Goal: Transaction & Acquisition: Purchase product/service

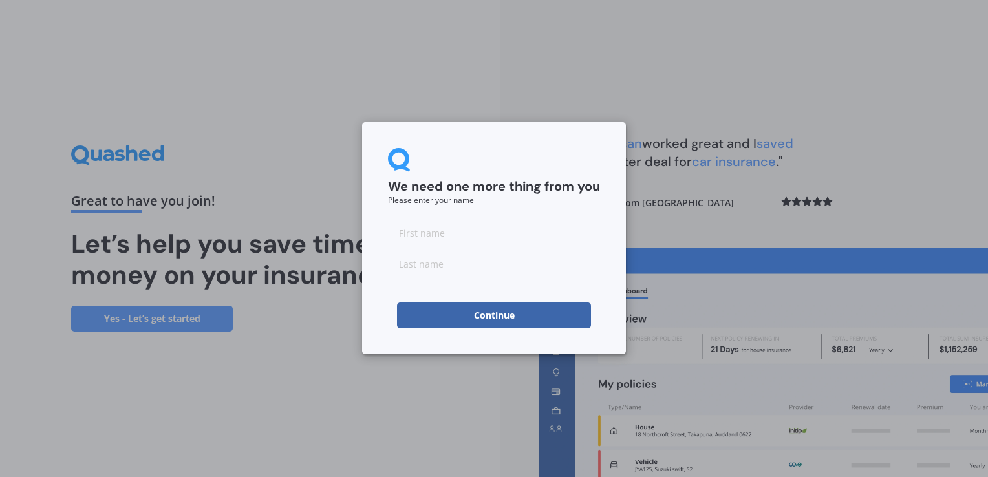
click at [407, 239] on input at bounding box center [494, 233] width 212 height 26
type input "[PERSON_NAME]"
type input "Urlich"
click at [481, 317] on button "Continue" at bounding box center [494, 315] width 194 height 26
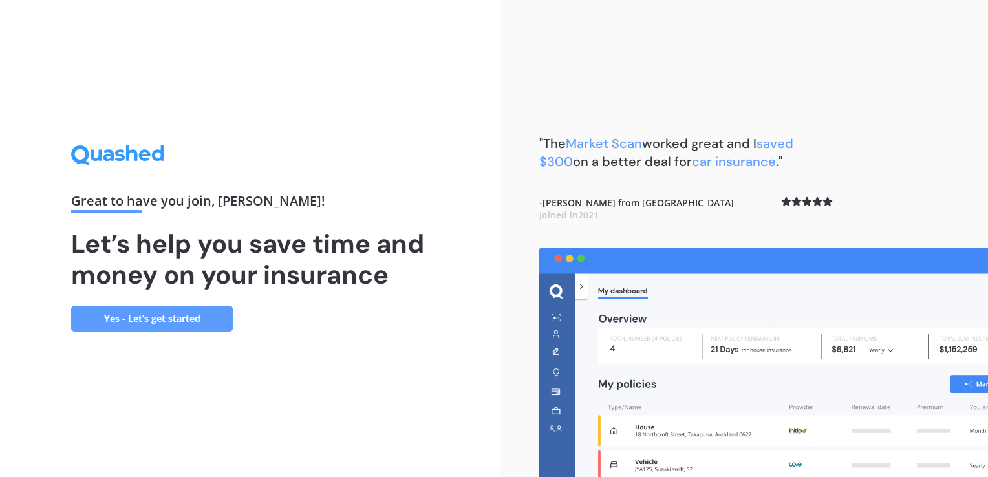
click at [185, 323] on link "Yes - Let’s get started" at bounding box center [152, 319] width 162 height 26
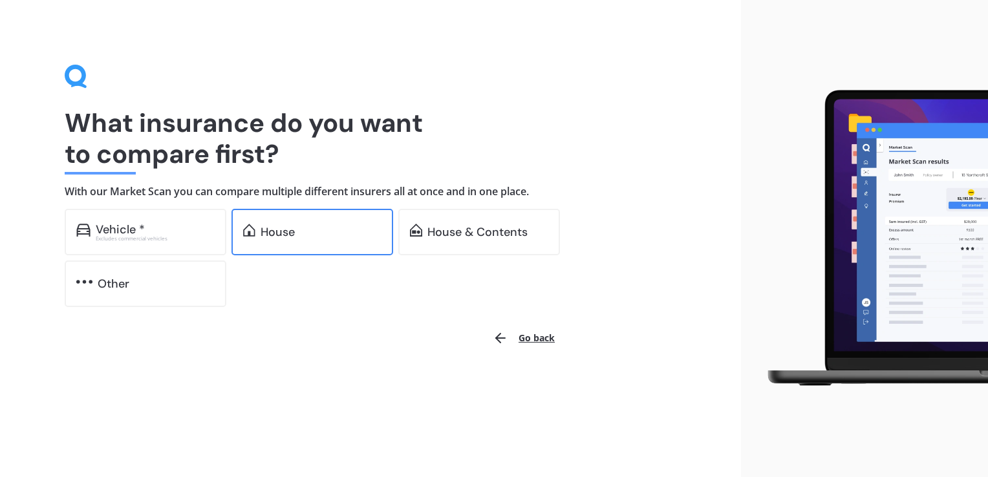
click at [293, 242] on div "House" at bounding box center [312, 232] width 162 height 47
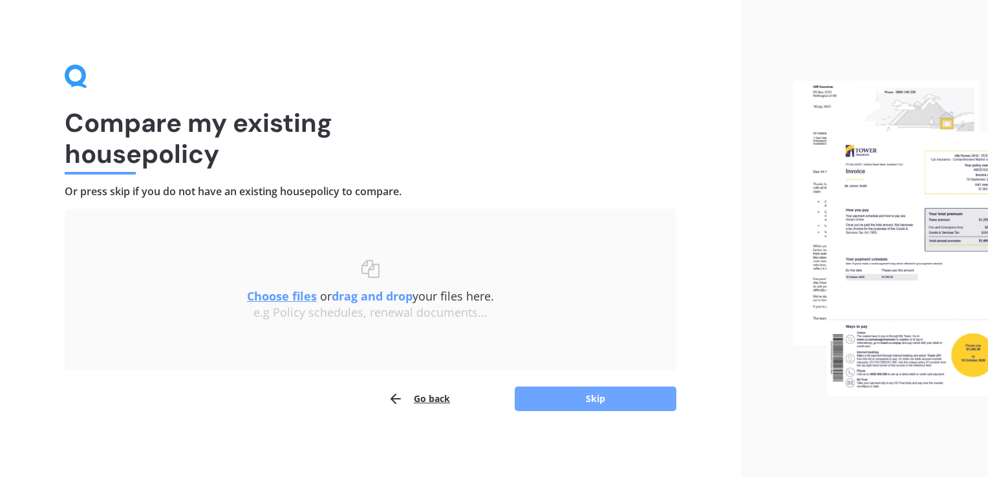
click at [595, 399] on button "Skip" at bounding box center [595, 398] width 162 height 25
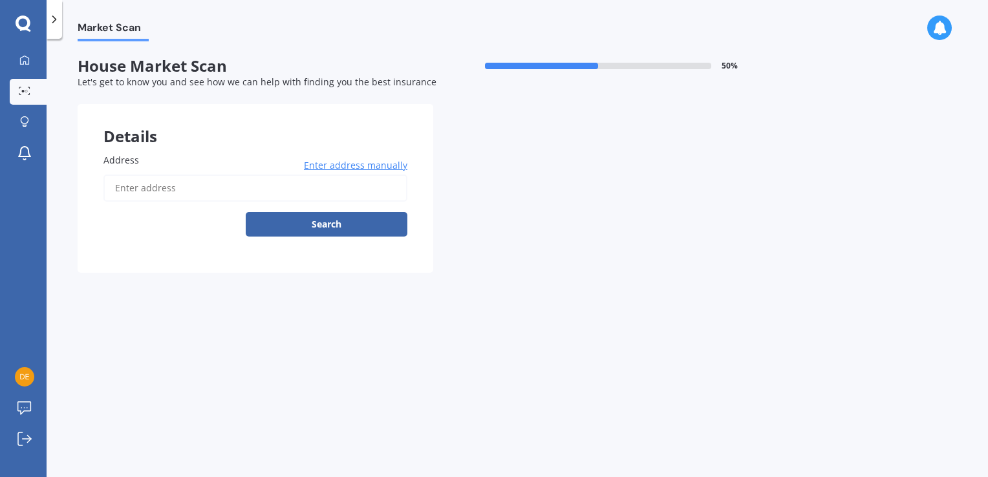
click at [129, 184] on input "Address" at bounding box center [255, 188] width 304 height 27
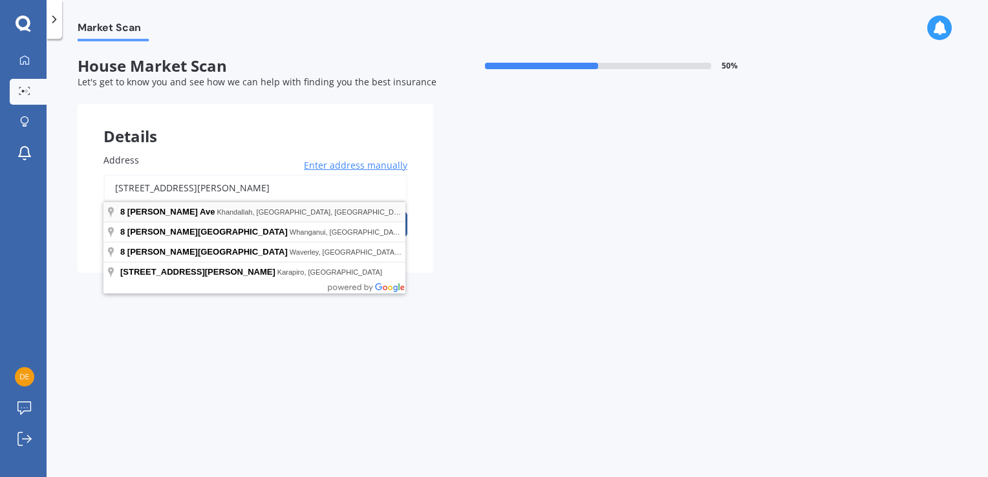
click at [151, 213] on div "[STREET_ADDRESS][PERSON_NAME] Enter address manually Search" at bounding box center [255, 206] width 304 height 62
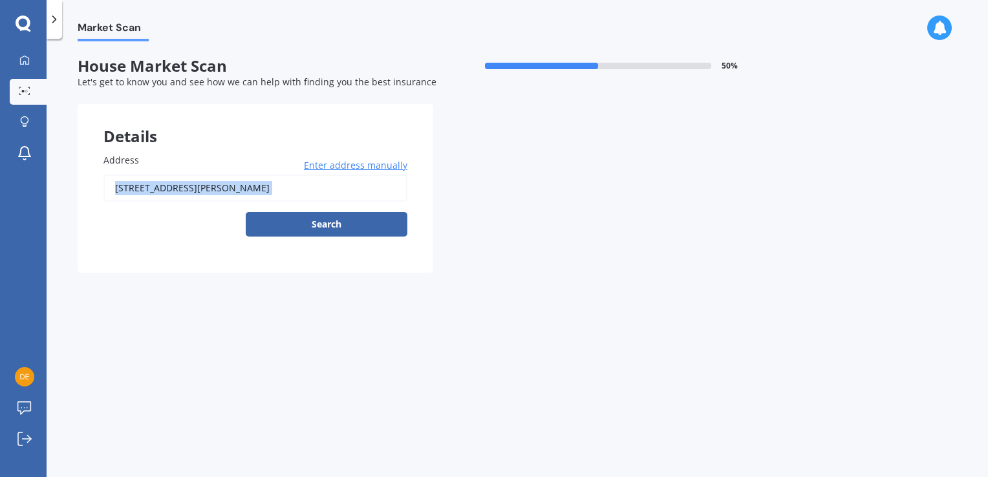
type input "[STREET_ADDRESS][PERSON_NAME]"
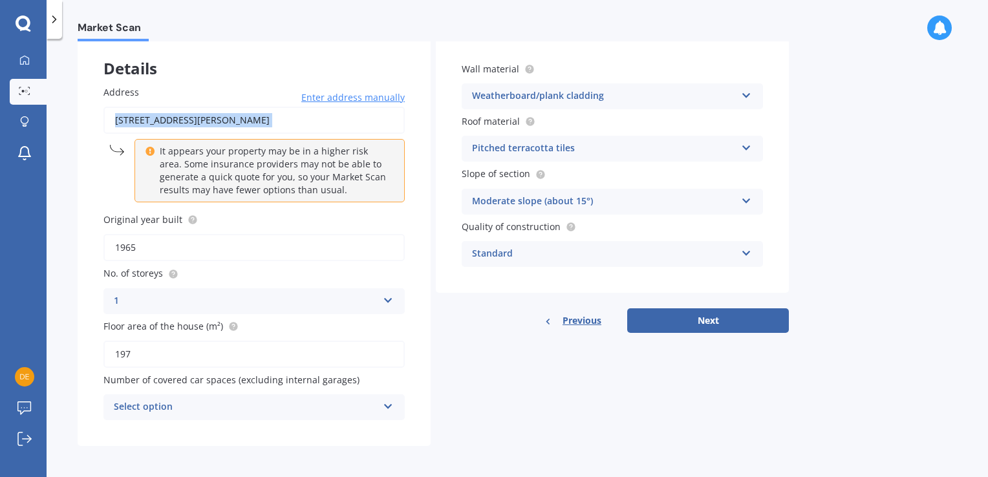
scroll to position [69, 0]
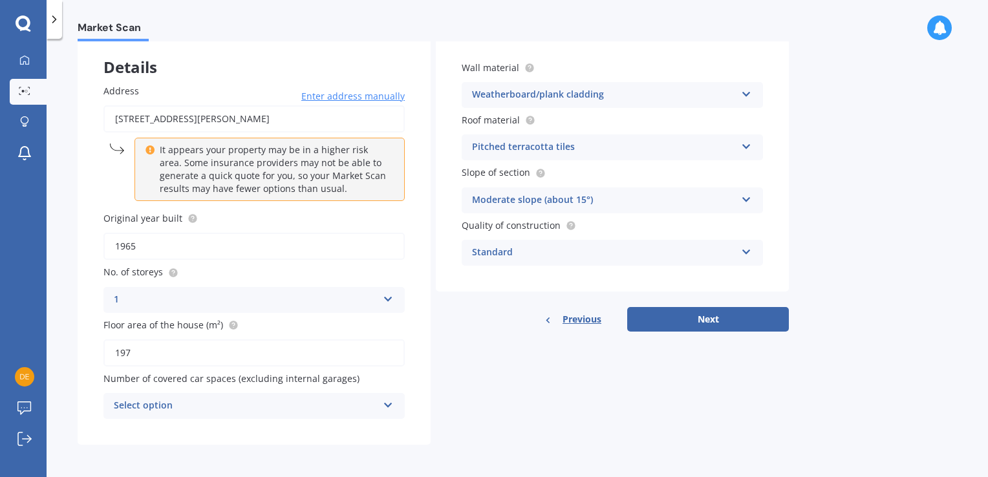
click at [388, 405] on icon at bounding box center [388, 402] width 11 height 9
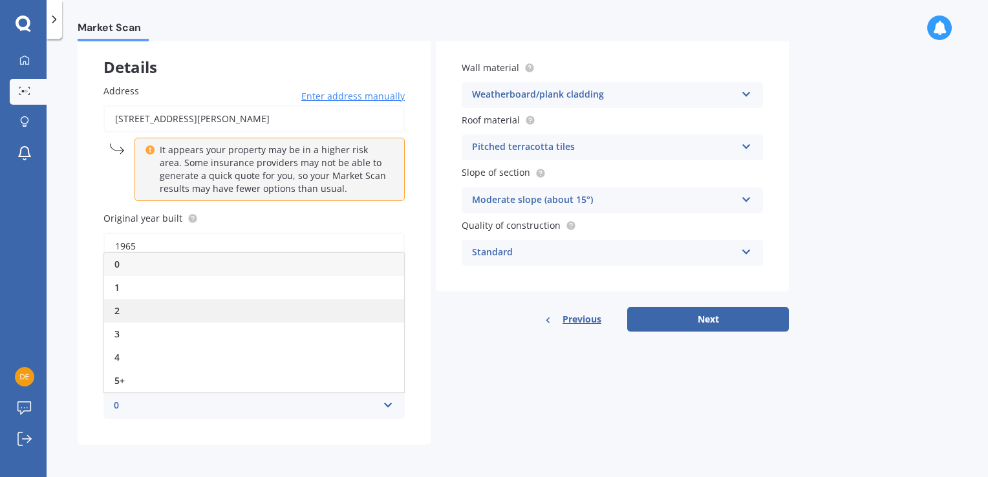
click at [142, 311] on div "2" at bounding box center [254, 310] width 300 height 23
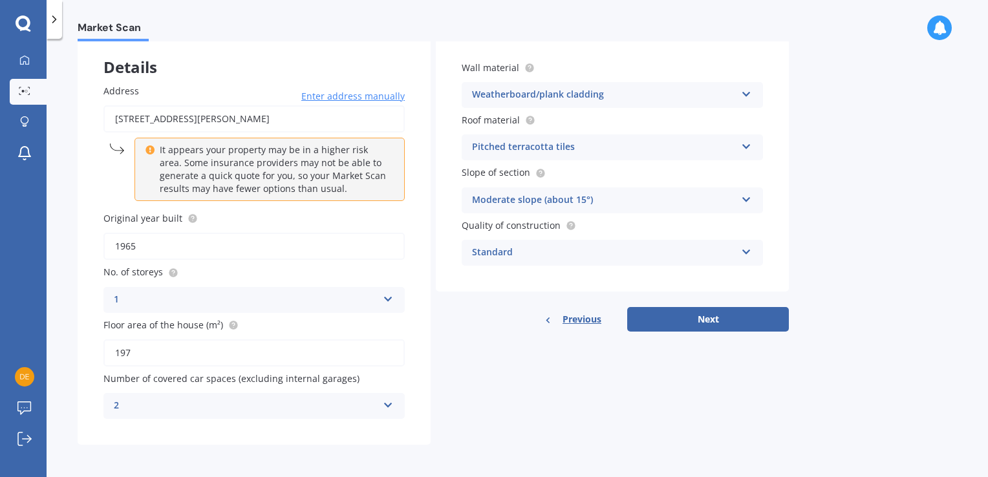
click at [745, 146] on icon at bounding box center [746, 144] width 11 height 9
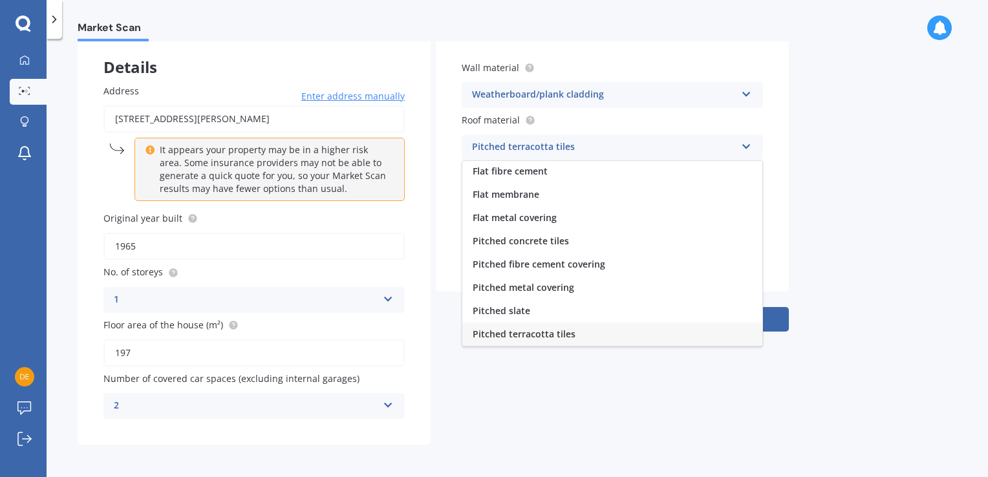
scroll to position [47, 0]
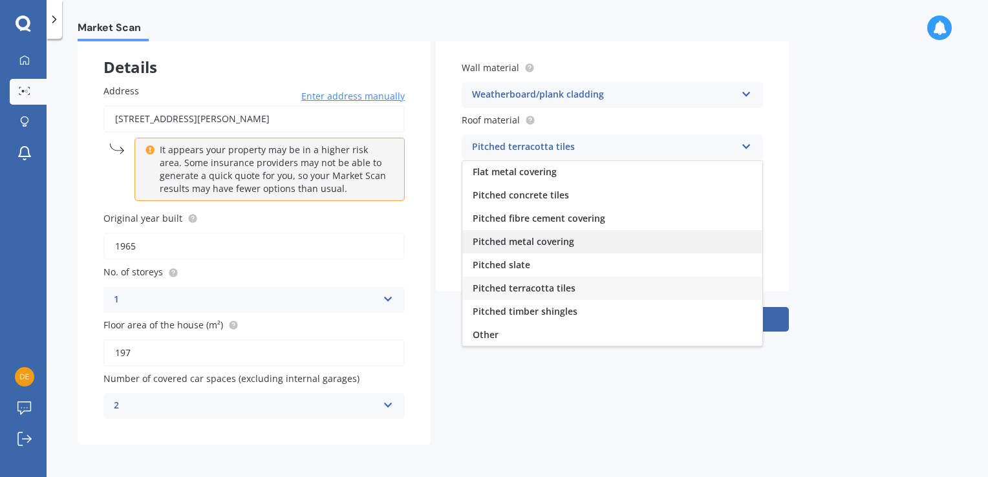
click at [542, 244] on span "Pitched metal covering" at bounding box center [522, 241] width 101 height 12
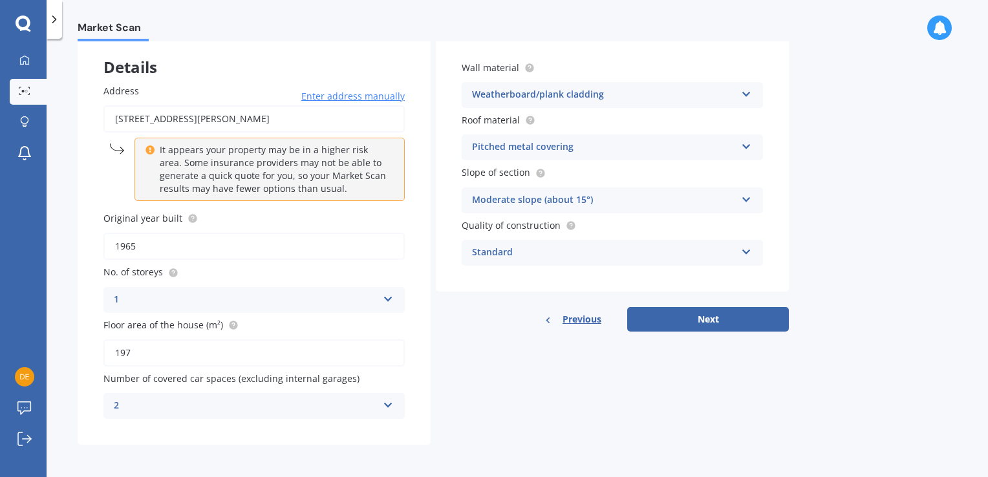
click at [744, 251] on icon at bounding box center [746, 249] width 11 height 9
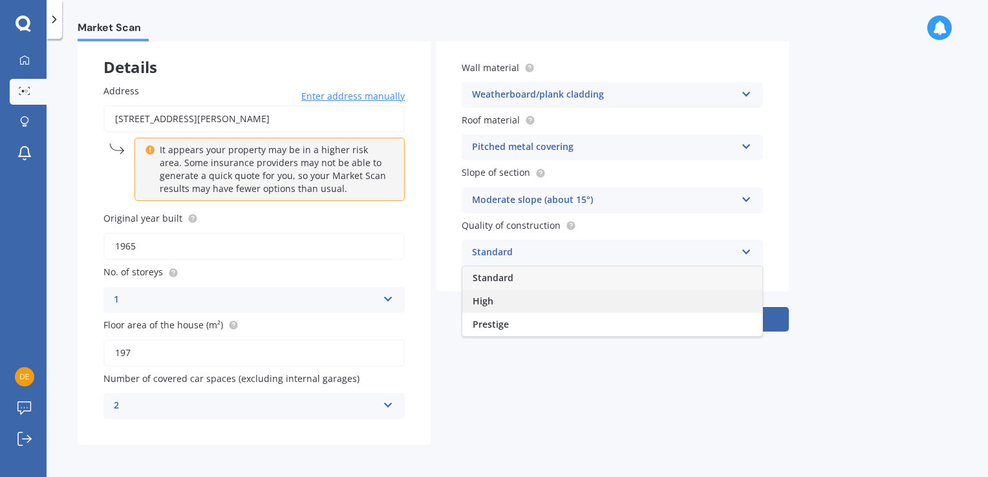
click at [485, 301] on span "High" at bounding box center [482, 301] width 21 height 12
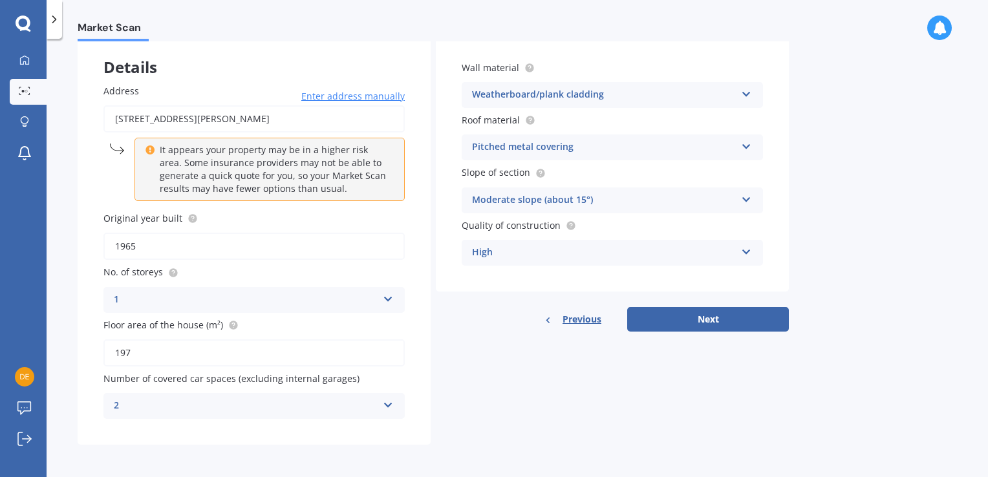
click at [698, 319] on button "Next" at bounding box center [708, 319] width 162 height 25
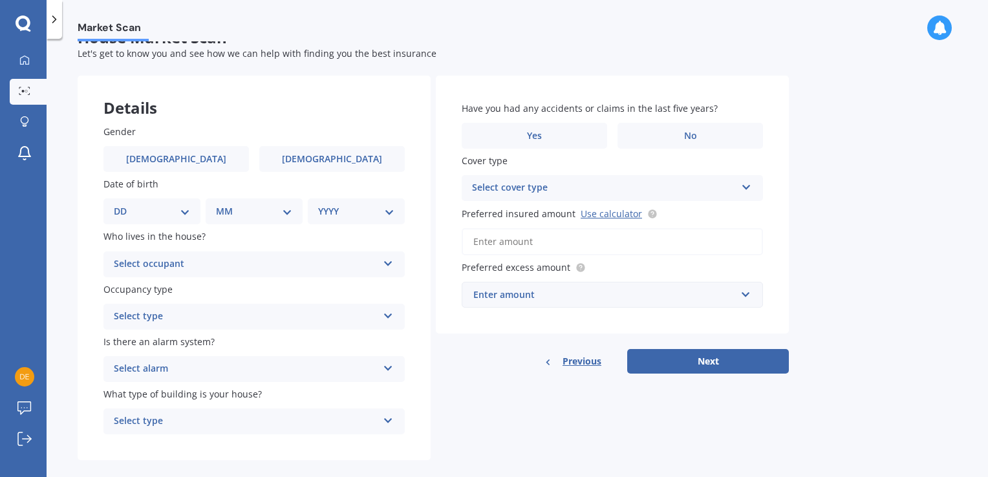
scroll to position [0, 0]
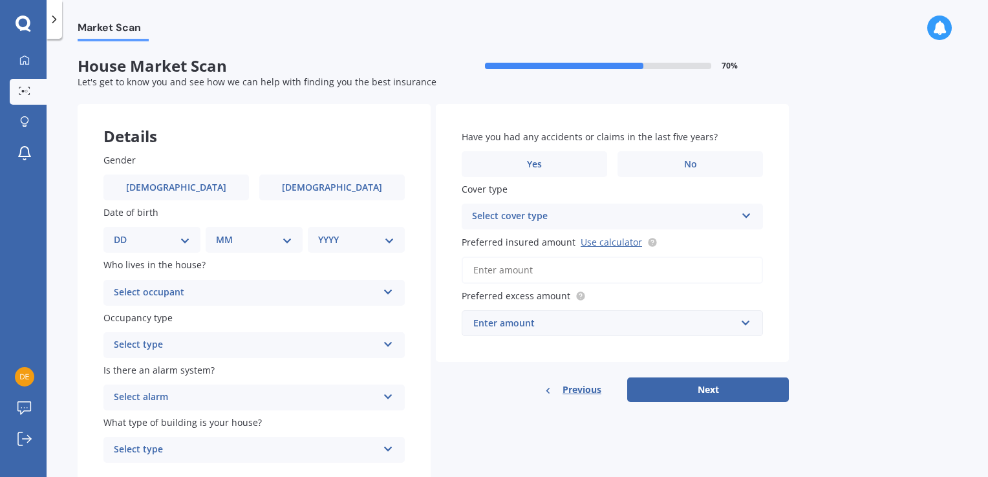
click at [140, 238] on select "DD 01 02 03 04 05 06 07 08 09 10 11 12 13 14 15 16 17 18 19 20 21 22 23 24 25 2…" at bounding box center [152, 240] width 76 height 14
click at [124, 233] on select "DD 01 02 03 04 05 06 07 08 09 10 11 12 13 14 15 16 17 18 19 20 21 22 23 24 25 2…" at bounding box center [152, 240] width 76 height 14
click at [191, 239] on select "DD 01 02 03 04 05 06 07 08 09 10 11 12 13 14 15 16 17 18 19 20 21 22 23 24 25 2…" at bounding box center [159, 240] width 71 height 14
click at [124, 233] on select "DD 01 02 03 04 05 06 07 08 09 10 11 12 13 14 15 16 17 18 19 20 21 22 23 24 25 2…" at bounding box center [159, 240] width 71 height 14
click at [148, 237] on select "DD 01 02 03 04 05 06 07 08 09 10 11 12 13 14 15 16 17 18 19 20 21 22 23 24 25 2…" at bounding box center [159, 240] width 71 height 14
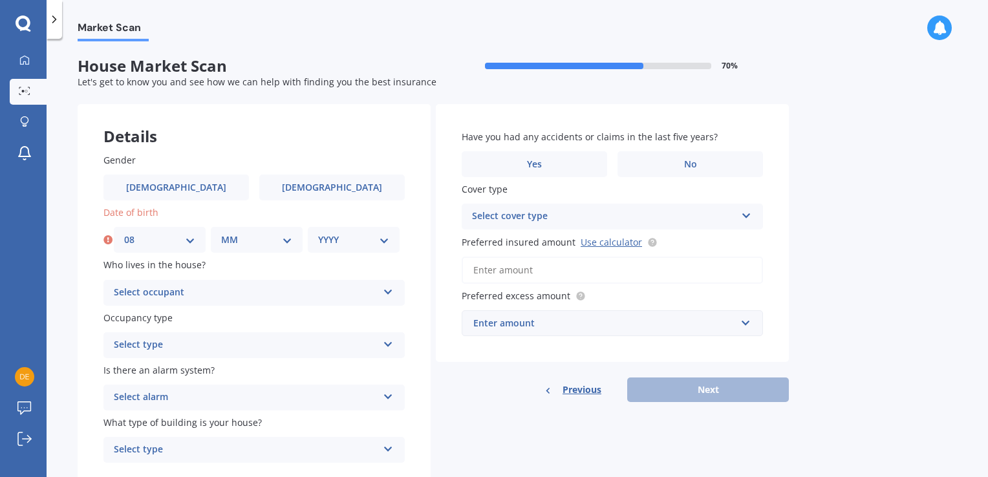
select select "05"
click at [124, 233] on select "DD 01 02 03 04 05 06 07 08 09 10 11 12 13 14 15 16 17 18 19 20 21 22 23 24 25 2…" at bounding box center [159, 240] width 71 height 14
click at [289, 242] on select "MM 01 02 03 04 05 06 07 08 09 10 11 12" at bounding box center [256, 240] width 71 height 14
click at [383, 242] on select "YYYY 2009 2008 2007 2006 2005 2004 2003 2002 2001 2000 1999 1998 1997 1996 1995…" at bounding box center [353, 240] width 71 height 14
select select "1947"
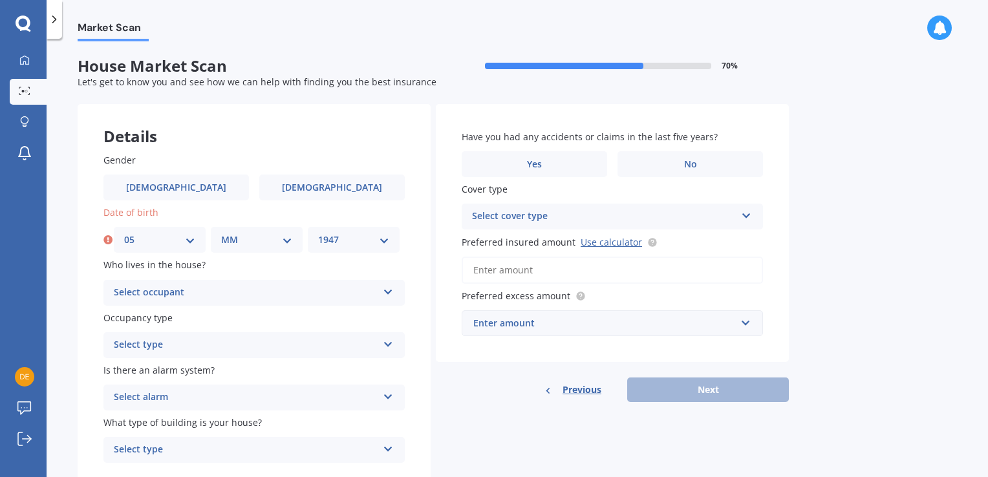
click at [318, 233] on select "YYYY 2009 2008 2007 2006 2005 2004 2003 2002 2001 2000 1999 1998 1997 1996 1995…" at bounding box center [353, 240] width 71 height 14
click at [287, 242] on select "MM 01 02 03 04 05 06 07 08 09 10 11 12" at bounding box center [256, 240] width 71 height 14
click at [221, 233] on select "MM 01 02 03 04 05 06 07 08 09 10 11 12" at bounding box center [256, 240] width 71 height 14
click at [287, 239] on select "MM 01 02 03 04 05 06 07 08 09 10 11 12" at bounding box center [254, 240] width 76 height 14
select select "01"
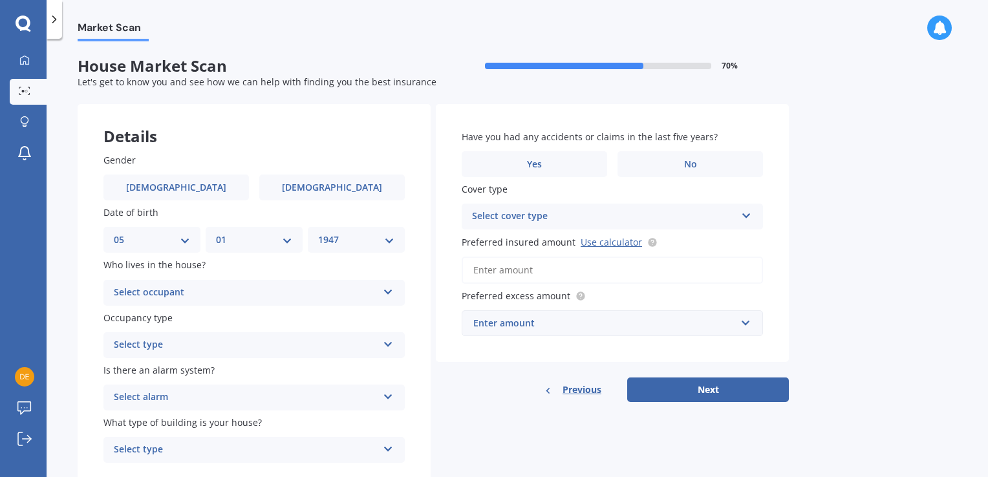
click at [216, 233] on select "MM 01 02 03 04 05 06 07 08 09 10 11 12" at bounding box center [254, 240] width 76 height 14
click at [386, 240] on select "YYYY 2009 2008 2007 2006 2005 2004 2003 2002 2001 2000 1999 1998 1997 1996 1995…" at bounding box center [356, 240] width 76 height 14
select select "1956"
click at [318, 233] on select "YYYY 2009 2008 2007 2006 2005 2004 2003 2002 2001 2000 1999 1998 1997 1996 1995…" at bounding box center [356, 240] width 76 height 14
click at [386, 290] on icon at bounding box center [388, 289] width 11 height 9
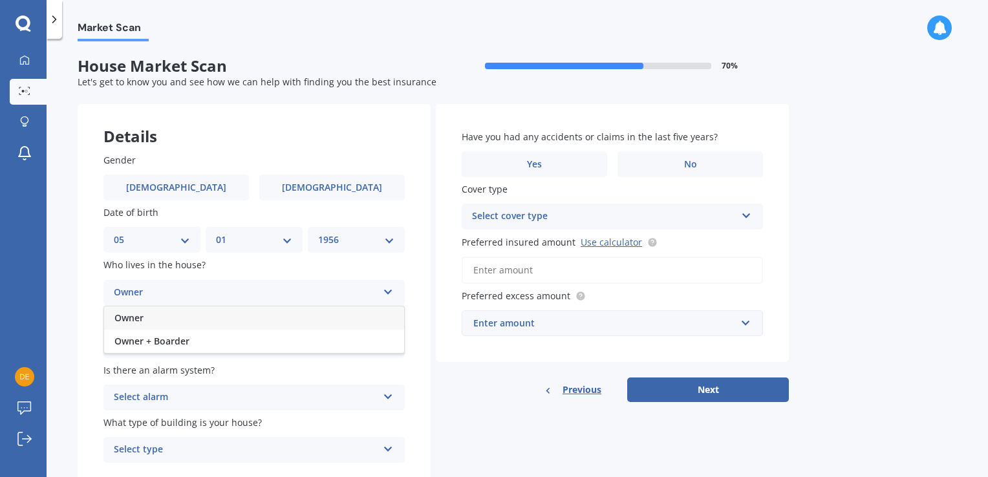
click at [140, 318] on span "Owner" at bounding box center [128, 318] width 29 height 12
click at [386, 344] on icon at bounding box center [388, 341] width 11 height 9
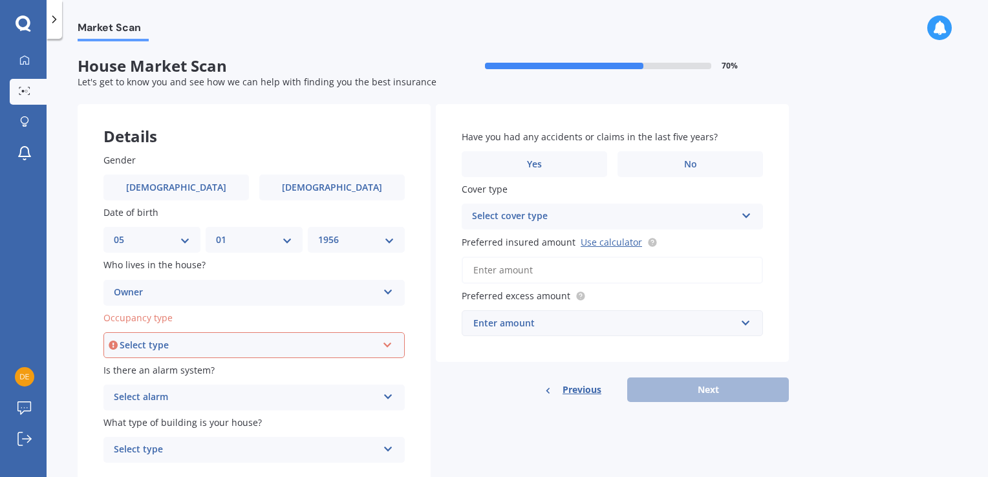
click at [386, 344] on icon at bounding box center [387, 342] width 11 height 9
click at [147, 372] on span "Permanent" at bounding box center [139, 369] width 49 height 12
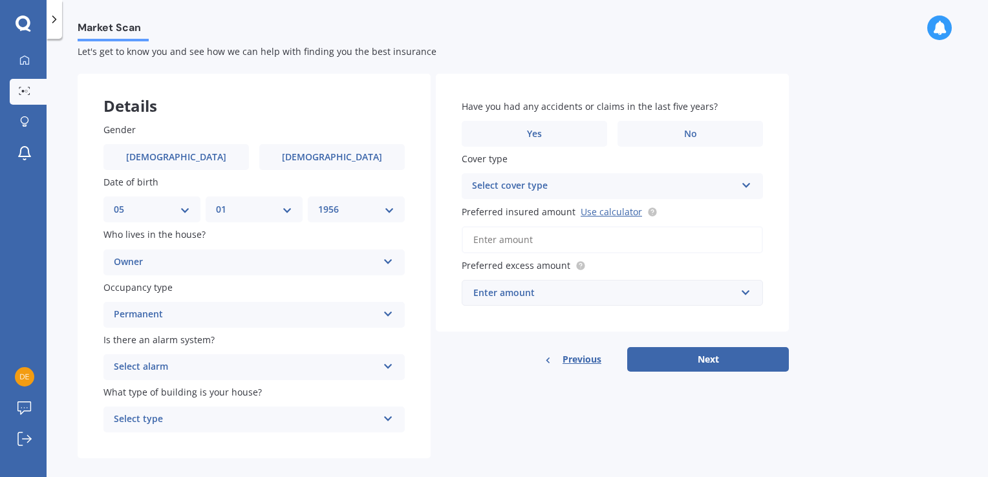
scroll to position [46, 0]
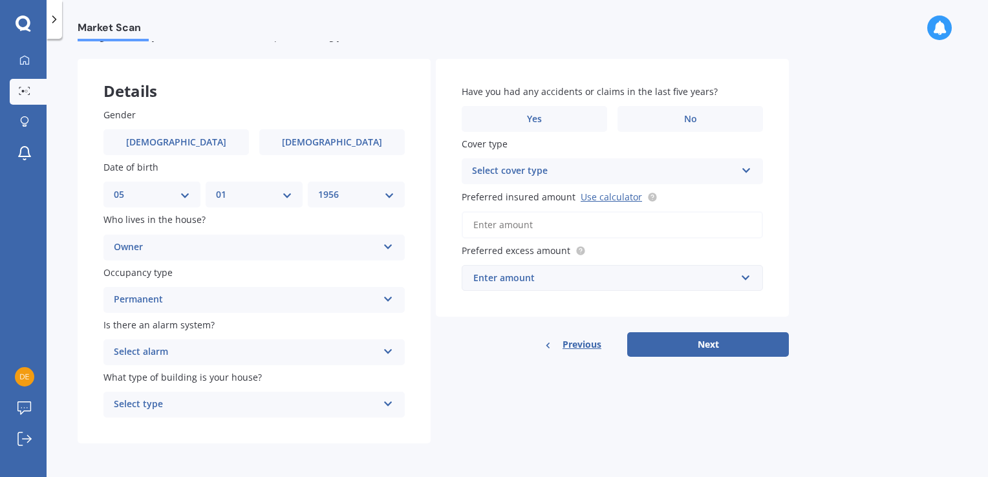
click at [389, 350] on icon at bounding box center [388, 348] width 11 height 9
click at [171, 374] on span "Yes, monitored" at bounding box center [147, 377] width 67 height 12
click at [390, 403] on icon at bounding box center [388, 401] width 11 height 9
click at [384, 402] on icon at bounding box center [388, 401] width 11 height 9
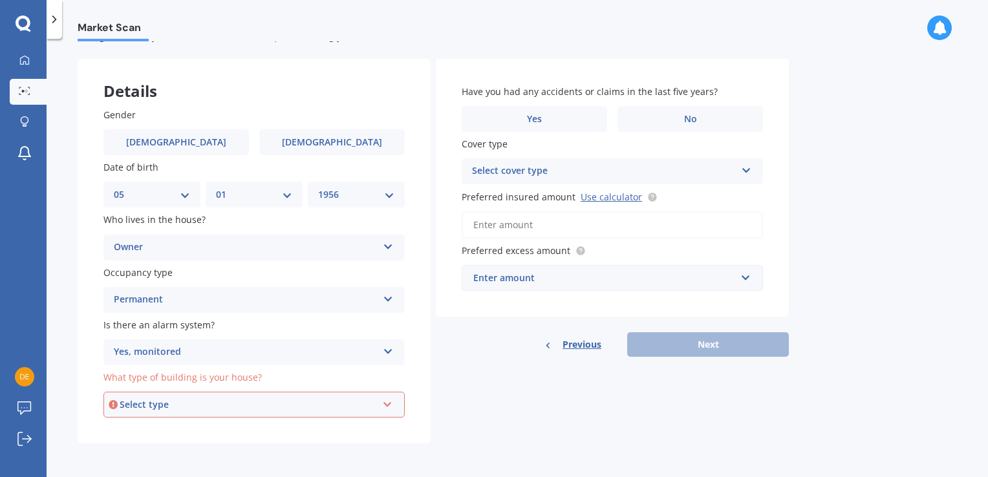
click at [384, 405] on icon at bounding box center [387, 401] width 11 height 9
click at [150, 333] on span "Freestanding" at bounding box center [144, 333] width 58 height 12
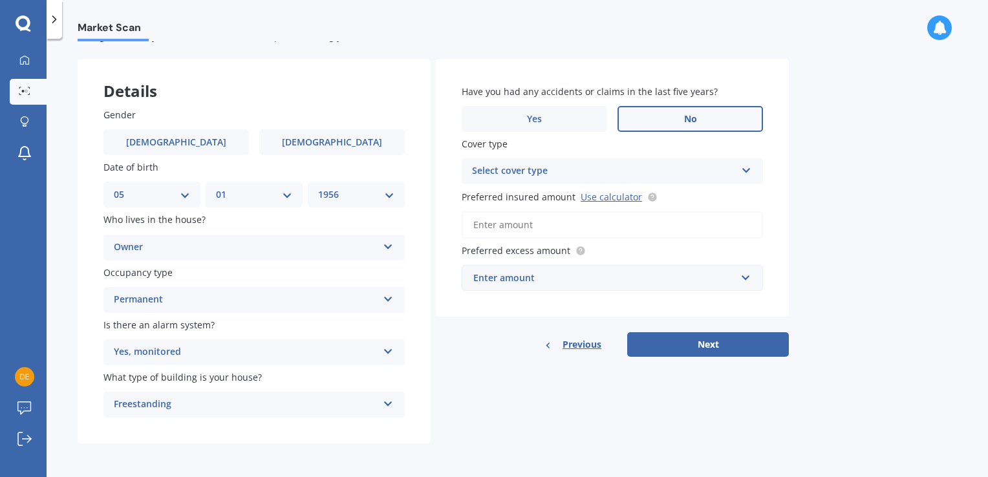
click at [691, 123] on span "No" at bounding box center [690, 119] width 13 height 11
click at [0, 0] on input "No" at bounding box center [0, 0] width 0 height 0
click at [744, 171] on icon at bounding box center [746, 168] width 11 height 9
click at [494, 171] on div "High" at bounding box center [604, 172] width 264 height 16
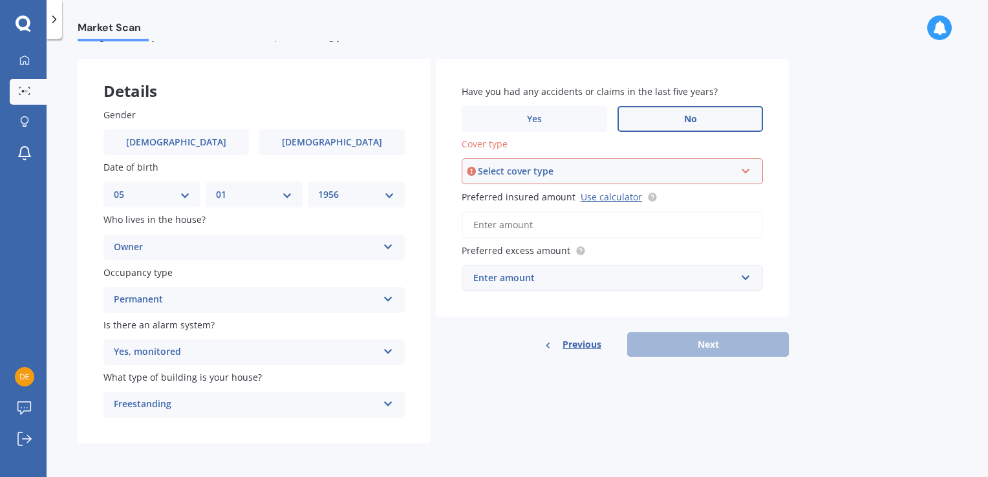
click at [555, 220] on input "Preferred insured amount Use calculator" at bounding box center [611, 224] width 301 height 27
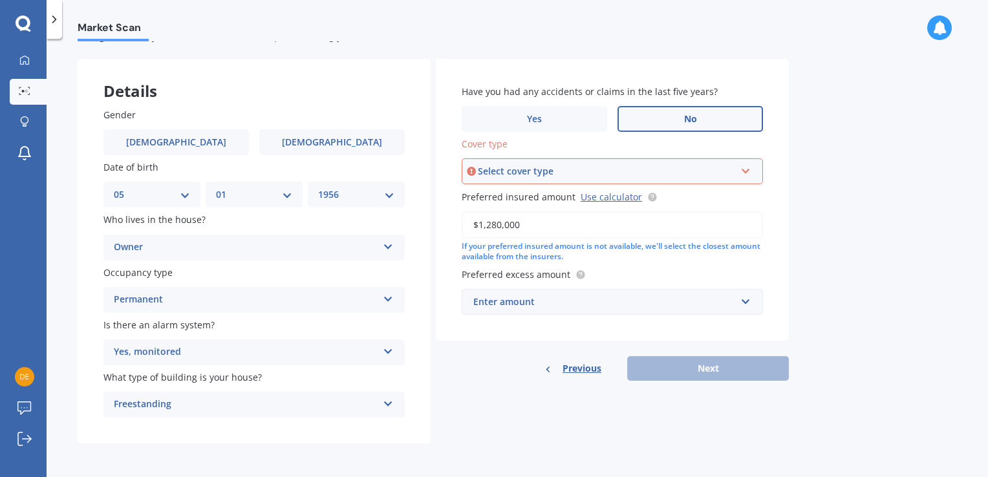
type input "$1,280,000"
click at [747, 301] on input "text" at bounding box center [608, 302] width 290 height 25
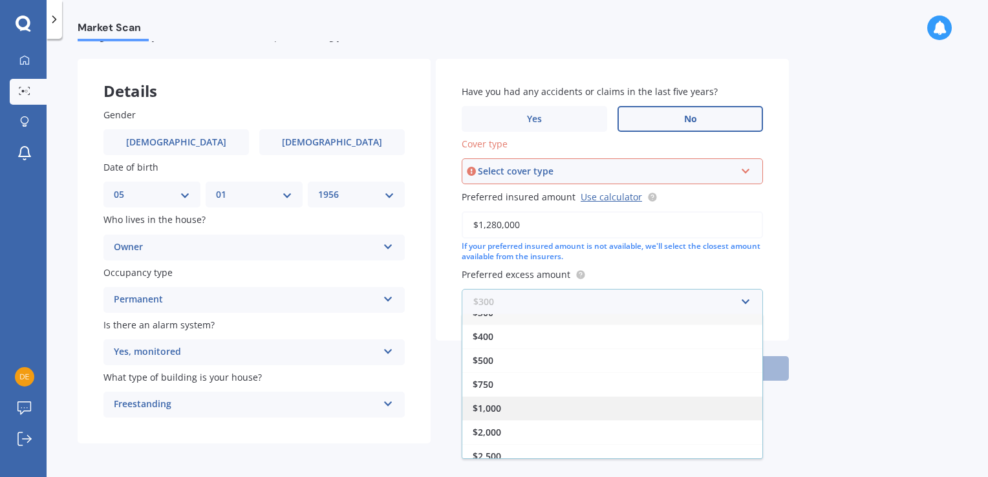
scroll to position [21, 0]
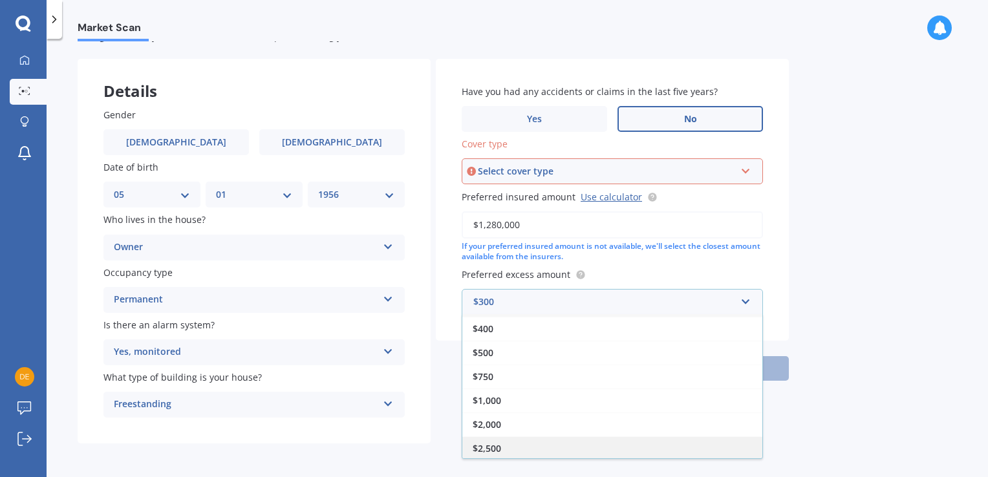
click at [496, 447] on span "$2,500" at bounding box center [486, 448] width 28 height 12
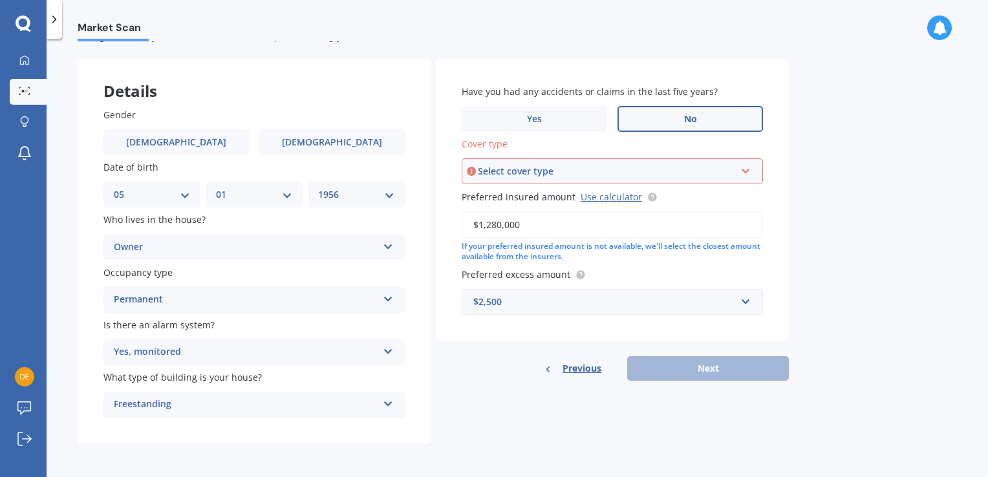
click at [696, 368] on div "Previous Next" at bounding box center [612, 368] width 353 height 25
click at [746, 169] on icon at bounding box center [745, 168] width 11 height 9
click at [494, 196] on div "High" at bounding box center [612, 195] width 299 height 23
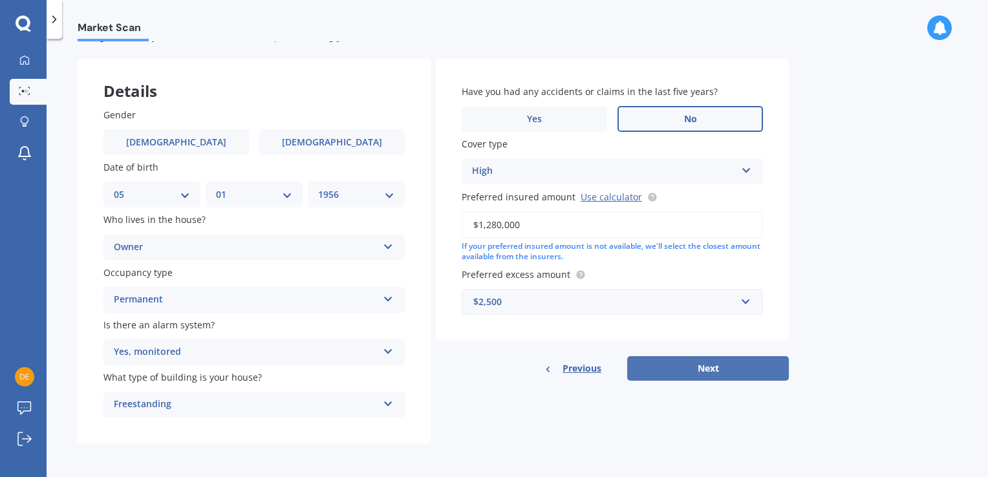
click at [701, 368] on button "Next" at bounding box center [708, 368] width 162 height 25
click at [107, 141] on icon at bounding box center [107, 142] width 9 height 13
click at [184, 196] on select "DD 01 02 03 04 05 06 07 08 09 10 11 12 13 14 15 16 17 18 19 20 21 22 23 24 25 2…" at bounding box center [152, 194] width 76 height 14
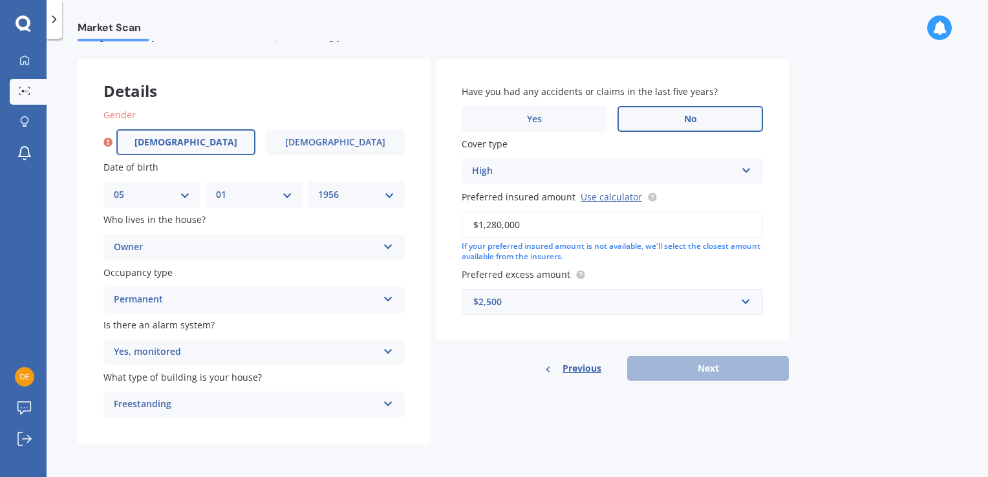
click at [189, 143] on span "[DEMOGRAPHIC_DATA]" at bounding box center [185, 142] width 103 height 11
click at [0, 0] on input "[DEMOGRAPHIC_DATA]" at bounding box center [0, 0] width 0 height 0
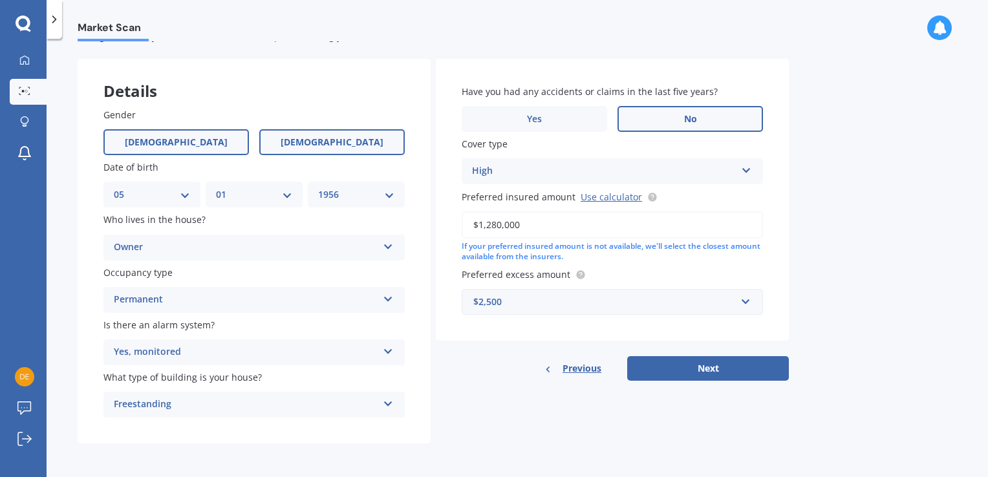
click at [313, 143] on label "[DEMOGRAPHIC_DATA]" at bounding box center [331, 142] width 145 height 26
click at [0, 0] on input "[DEMOGRAPHIC_DATA]" at bounding box center [0, 0] width 0 height 0
click at [189, 143] on label "[DEMOGRAPHIC_DATA]" at bounding box center [175, 142] width 145 height 26
click at [0, 0] on input "[DEMOGRAPHIC_DATA]" at bounding box center [0, 0] width 0 height 0
click at [184, 192] on select "DD 01 02 03 04 05 06 07 08 09 10 11 12 13 14 15 16 17 18 19 20 21 22 23 24 25 2…" at bounding box center [152, 194] width 76 height 14
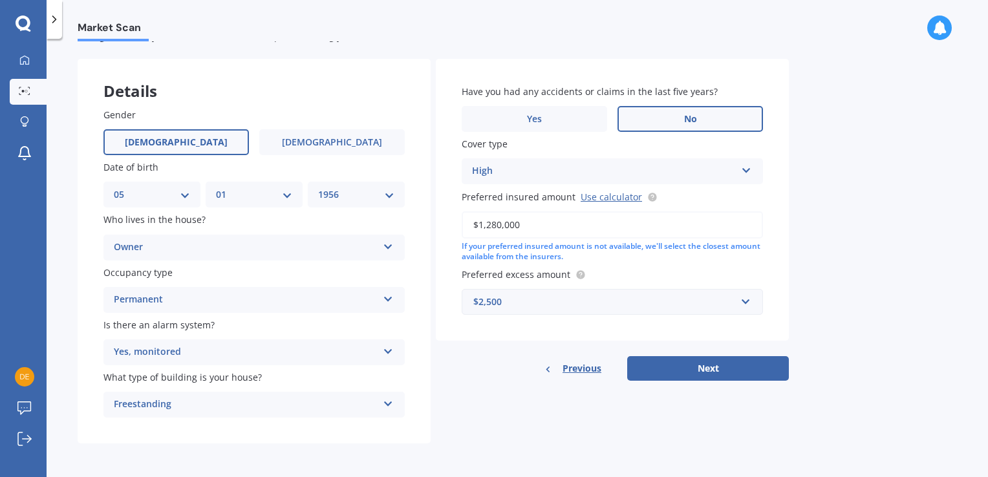
click at [220, 169] on label "Date of birth" at bounding box center [251, 167] width 296 height 14
click at [284, 195] on select "MM 01 02 03 04 05 06 07 08 09 10 11 12" at bounding box center [254, 194] width 76 height 14
select select "08"
click at [216, 187] on select "MM 01 02 03 04 05 06 07 08 09 10 11 12" at bounding box center [254, 194] width 76 height 14
click at [388, 196] on select "YYYY 2009 2008 2007 2006 2005 2004 2003 2002 2001 2000 1999 1998 1997 1996 1995…" at bounding box center [356, 194] width 76 height 14
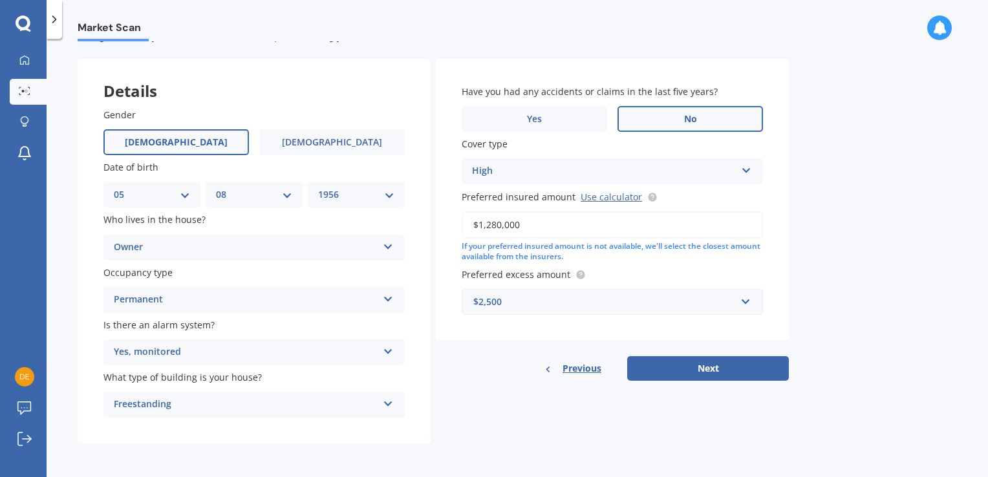
select select "1947"
click at [318, 187] on select "YYYY 2009 2008 2007 2006 2005 2004 2003 2002 2001 2000 1999 1998 1997 1996 1995…" at bounding box center [356, 194] width 76 height 14
click at [703, 368] on button "Next" at bounding box center [708, 368] width 162 height 25
select select "05"
select select "08"
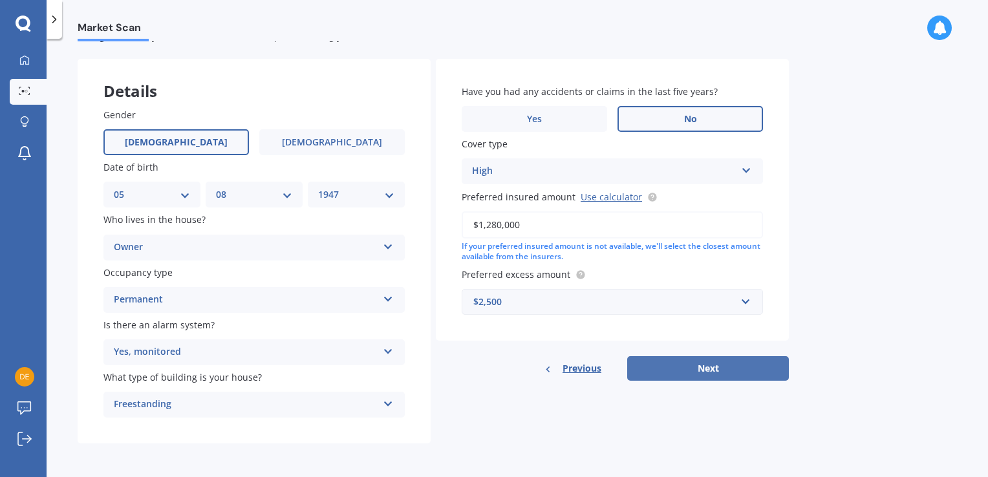
select select "1947"
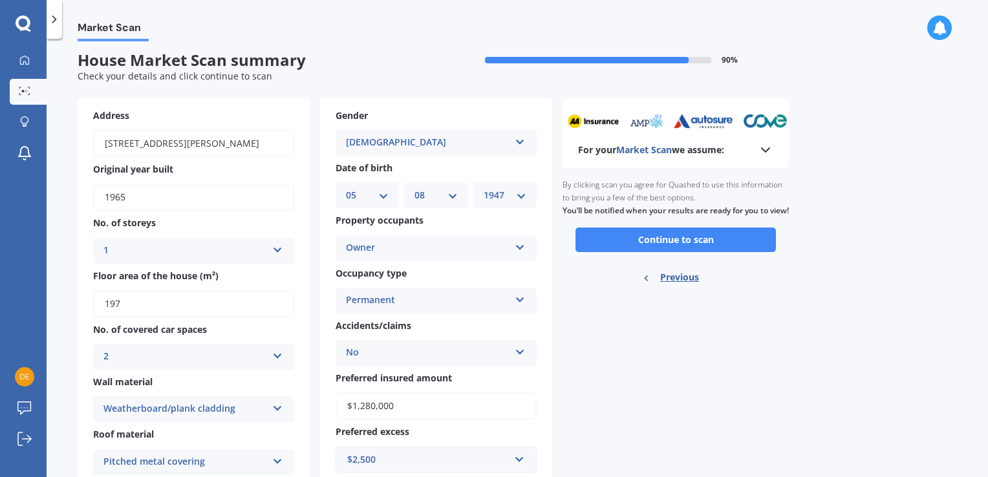
scroll to position [0, 0]
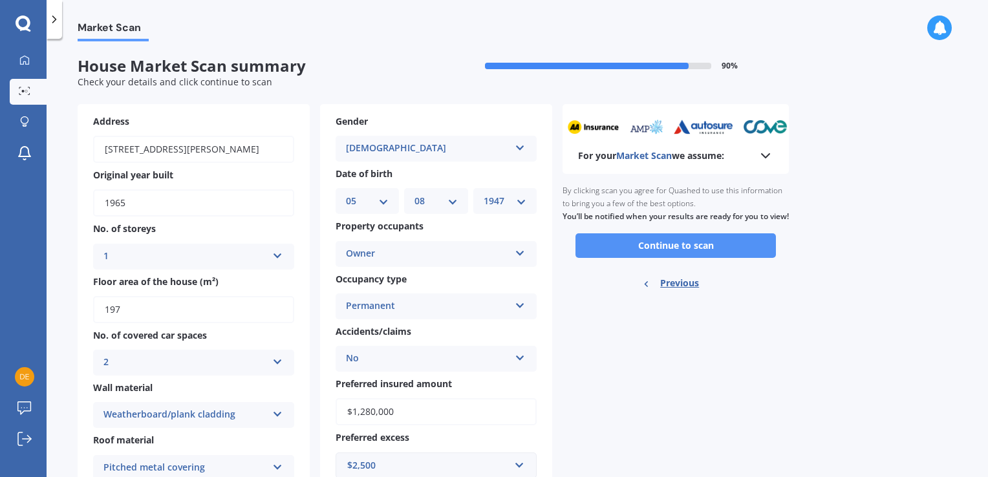
click at [670, 255] on button "Continue to scan" at bounding box center [675, 245] width 200 height 25
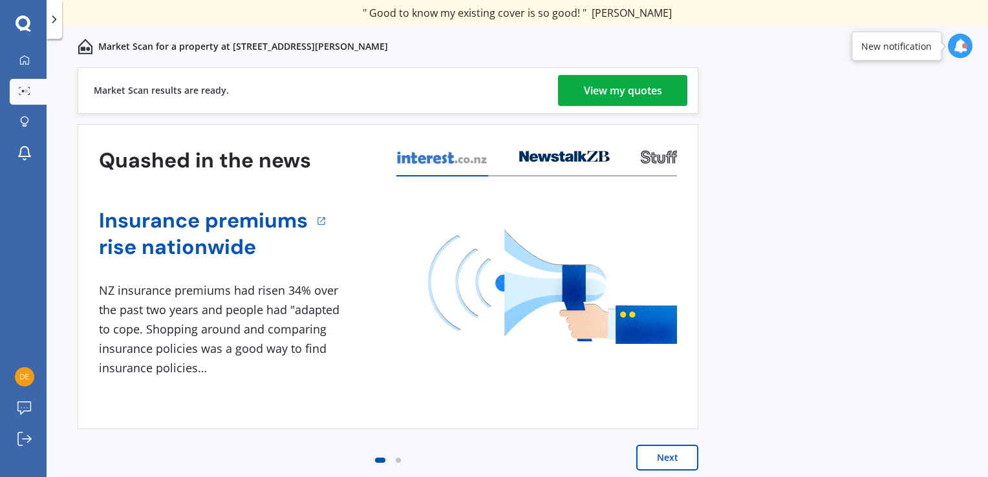
click at [620, 92] on div "View my quotes" at bounding box center [623, 90] width 78 height 31
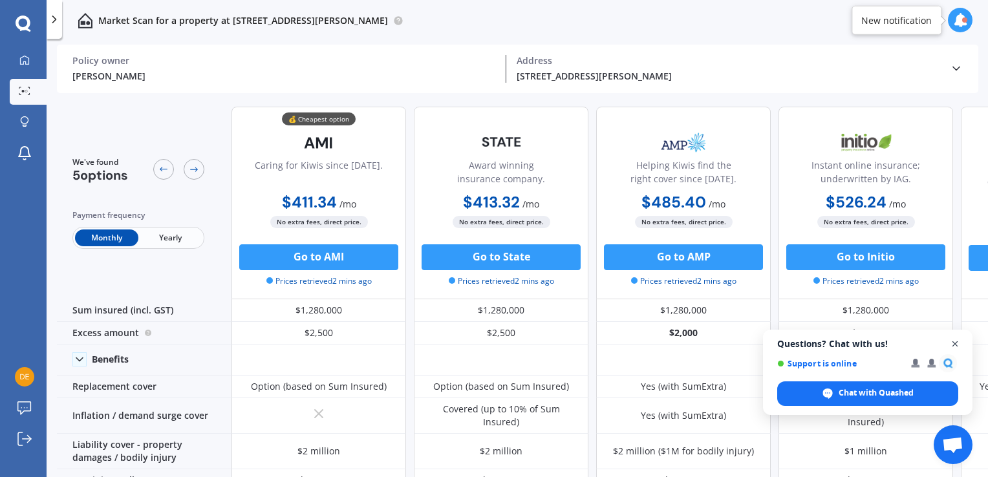
click at [955, 344] on span "Close chat" at bounding box center [955, 344] width 16 height 16
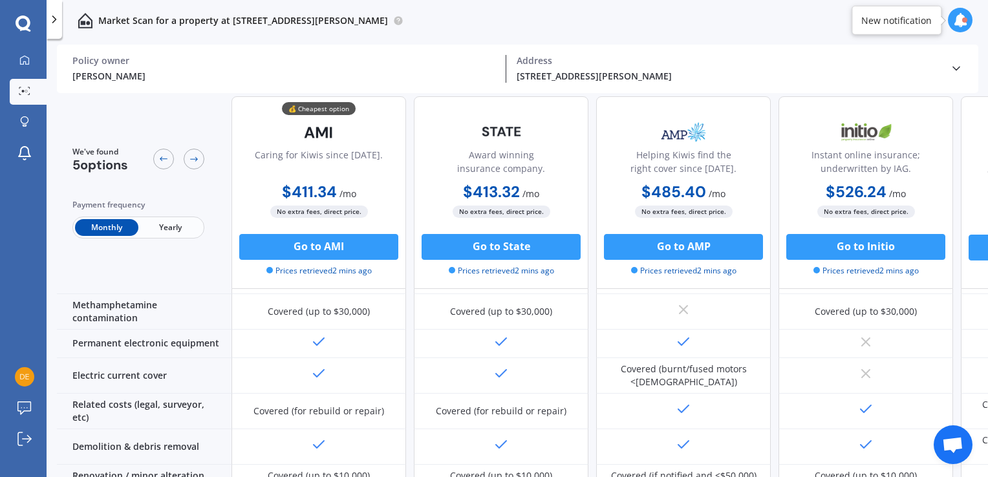
scroll to position [522, 0]
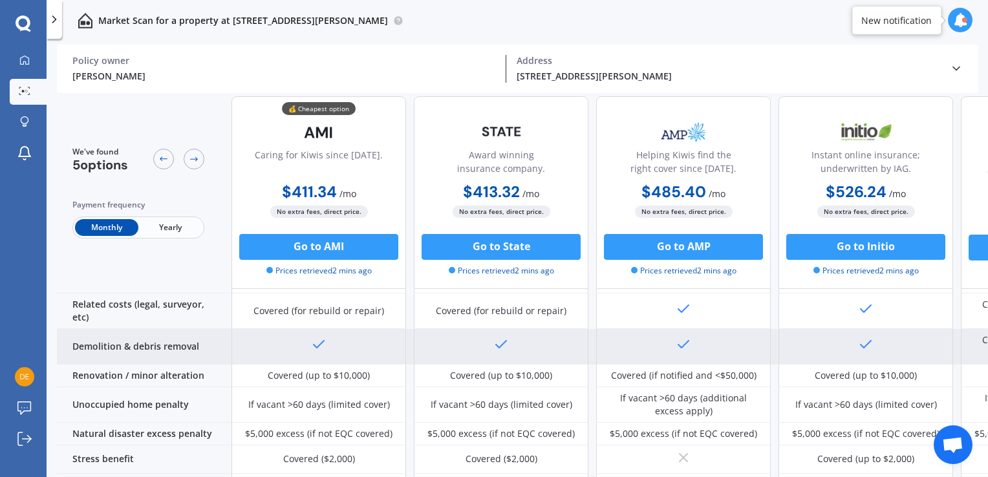
click at [894, 329] on div at bounding box center [865, 347] width 175 height 36
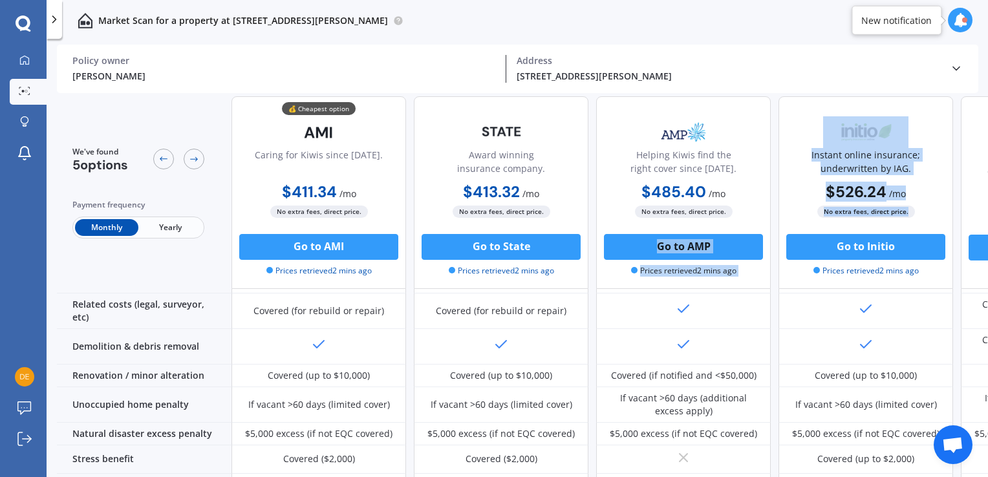
drag, startPoint x: 953, startPoint y: 209, endPoint x: 767, endPoint y: 214, distance: 186.9
click at [767, 214] on div "💰 Cheapest option Caring for Kiwis since [DATE]. $411.34 / mo $4,935.96 / yr $4…" at bounding box center [683, 192] width 904 height 193
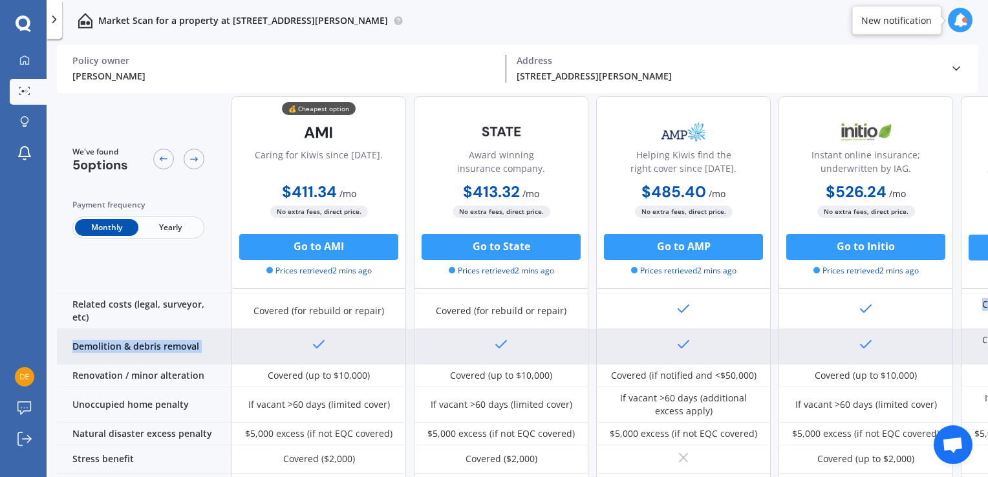
drag, startPoint x: 767, startPoint y: 214, endPoint x: 868, endPoint y: 306, distance: 136.8
click at [868, 306] on div "Sum insured (incl. GST) $1,280,000 $1,280,000 $1,280,000 $1,280,000 Unavailable…" at bounding box center [596, 148] width 1078 height 742
drag, startPoint x: 868, startPoint y: 306, endPoint x: 720, endPoint y: 309, distance: 148.0
click at [720, 329] on div at bounding box center [683, 347] width 175 height 36
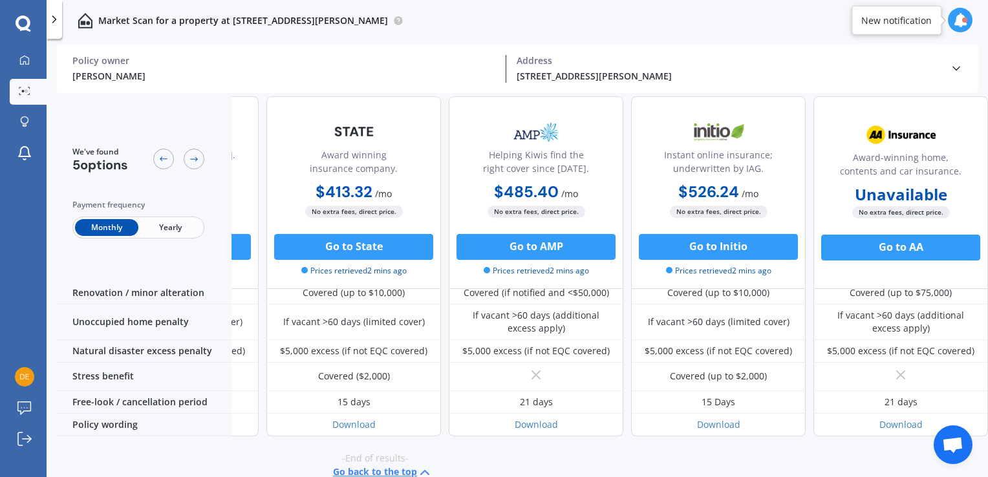
scroll to position [605, 0]
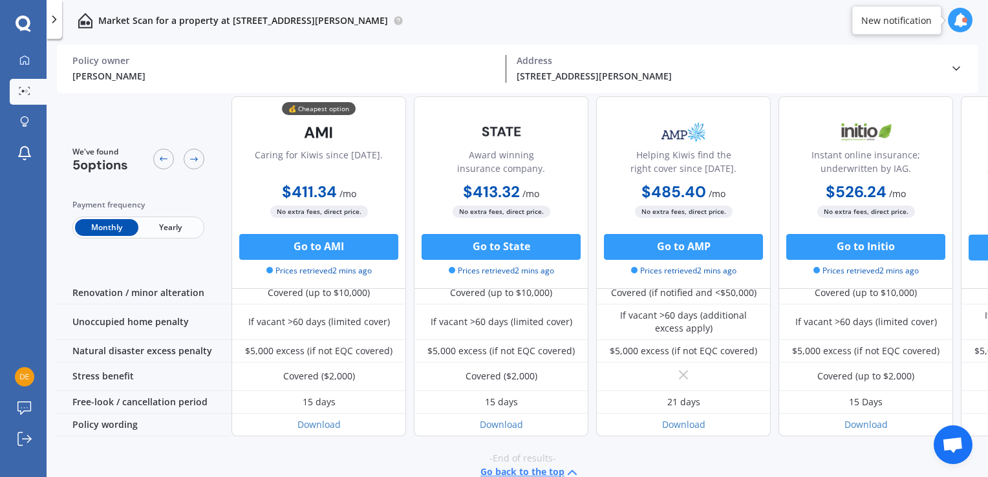
click at [165, 229] on span "Yearly" at bounding box center [169, 227] width 63 height 17
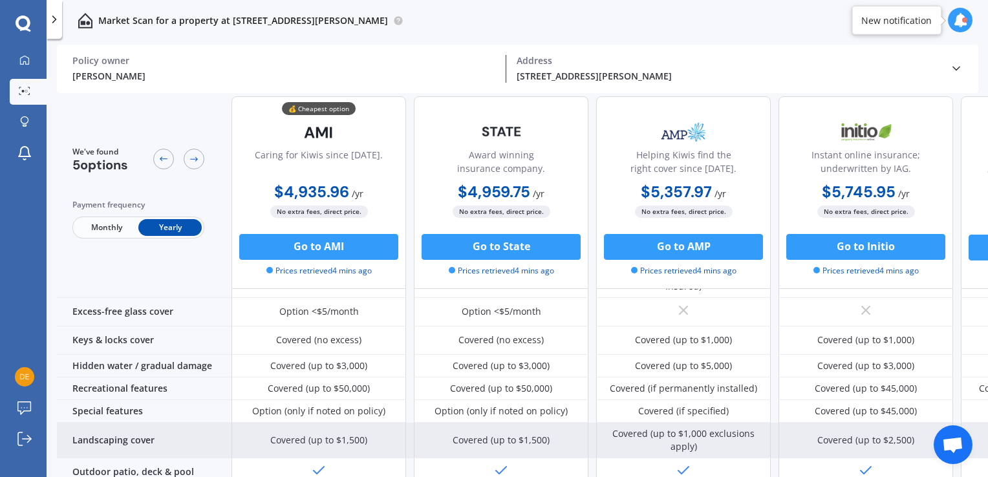
scroll to position [153, 0]
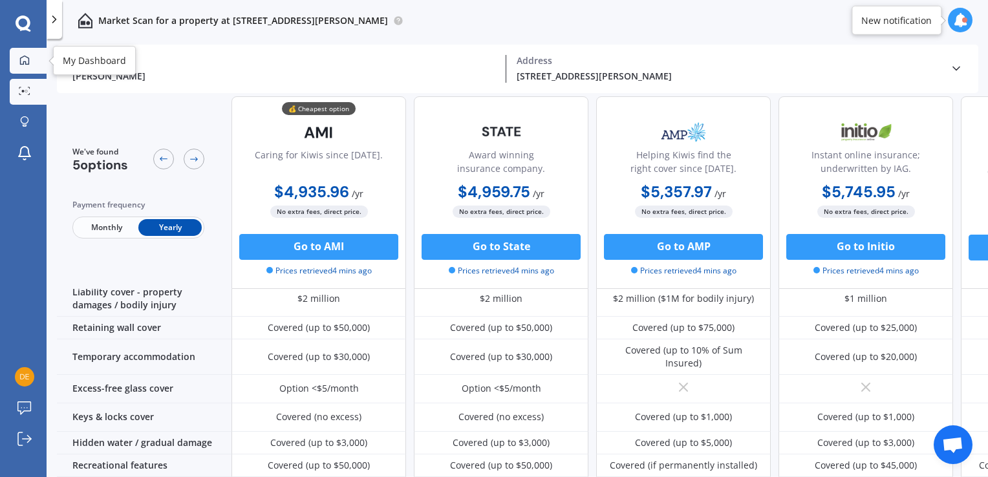
click at [23, 59] on icon at bounding box center [24, 60] width 10 height 10
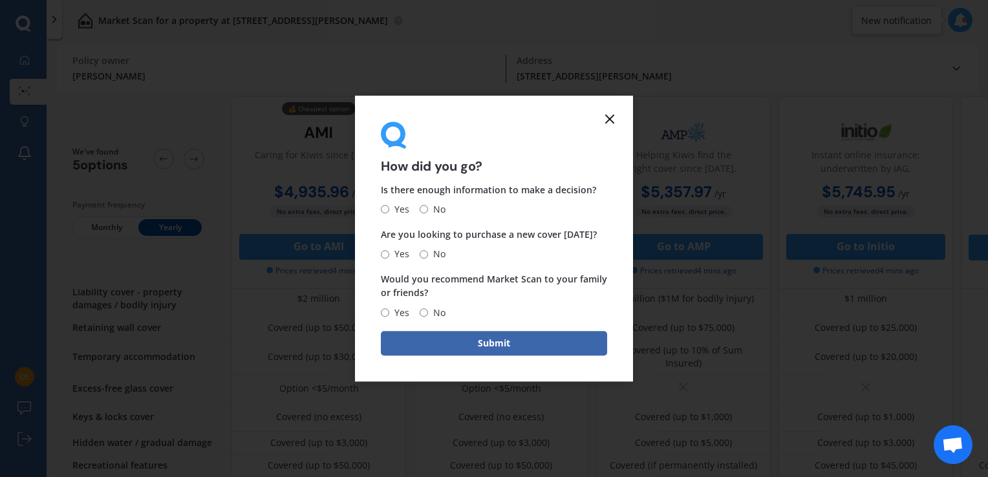
click at [613, 115] on line at bounding box center [610, 119] width 8 height 8
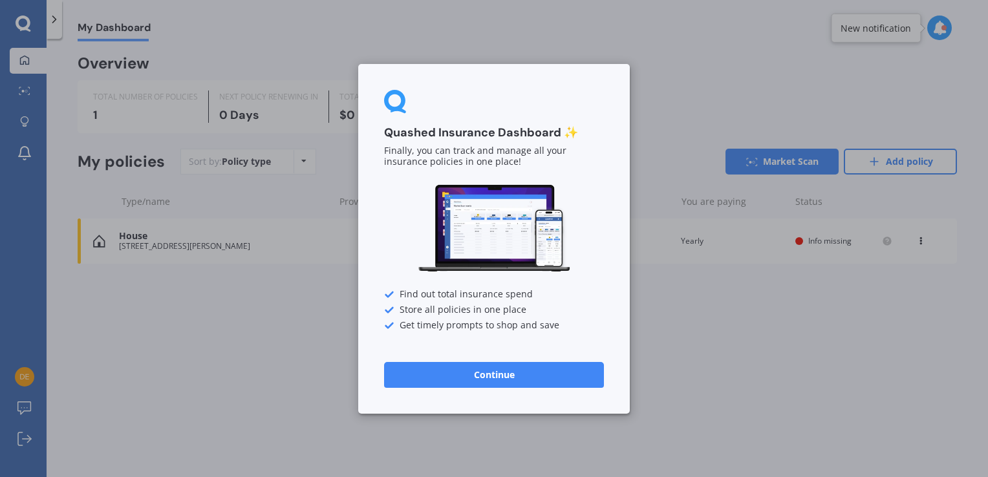
click at [496, 376] on button "Continue" at bounding box center [494, 374] width 220 height 26
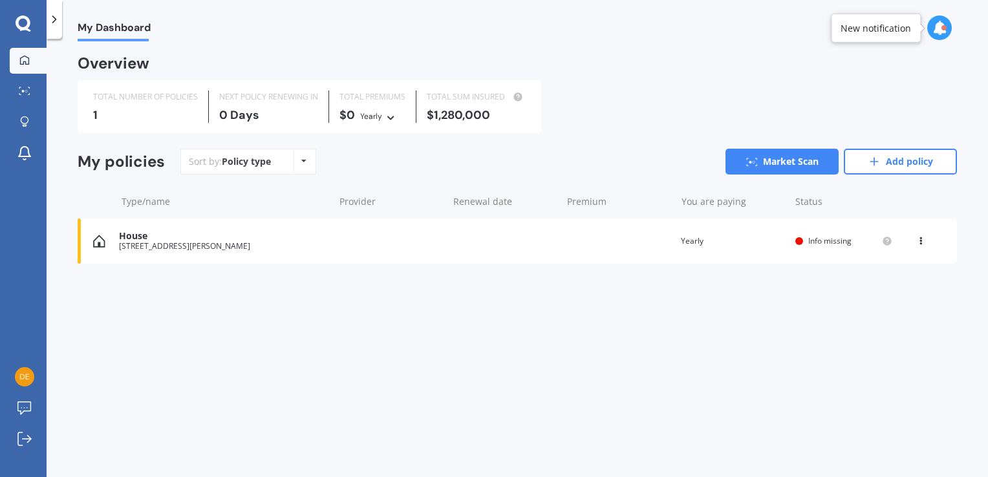
click at [25, 23] on icon at bounding box center [24, 24] width 16 height 17
click at [26, 62] on icon at bounding box center [24, 59] width 9 height 9
click at [26, 380] on img at bounding box center [24, 376] width 19 height 19
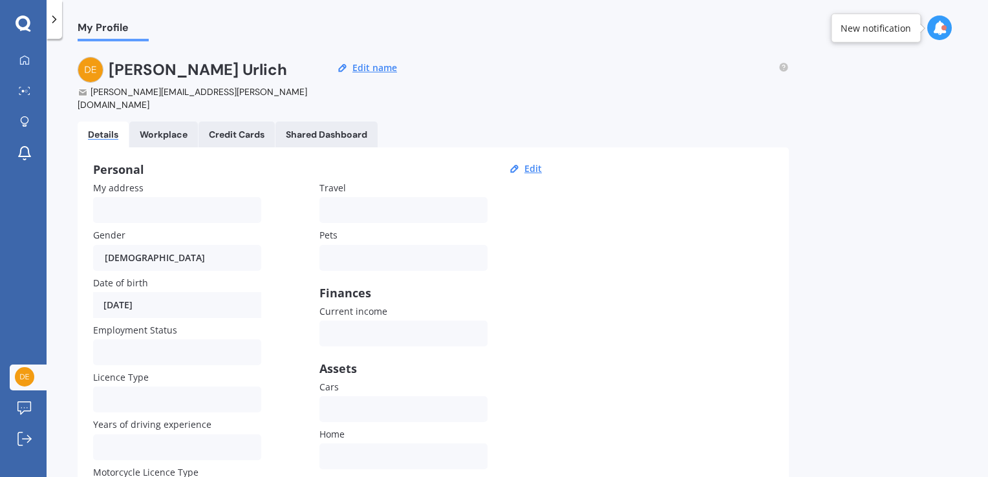
click at [54, 19] on icon at bounding box center [54, 19] width 13 height 13
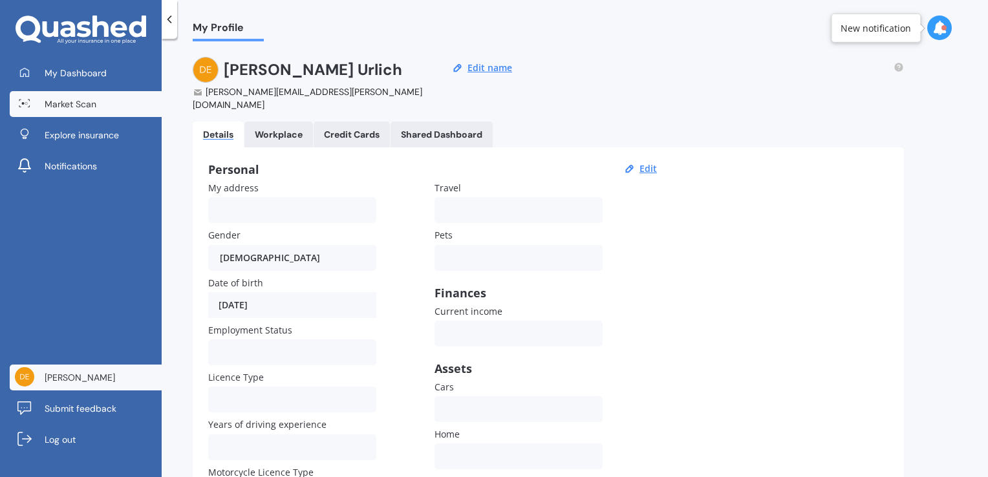
click at [67, 102] on span "Market Scan" at bounding box center [71, 104] width 52 height 13
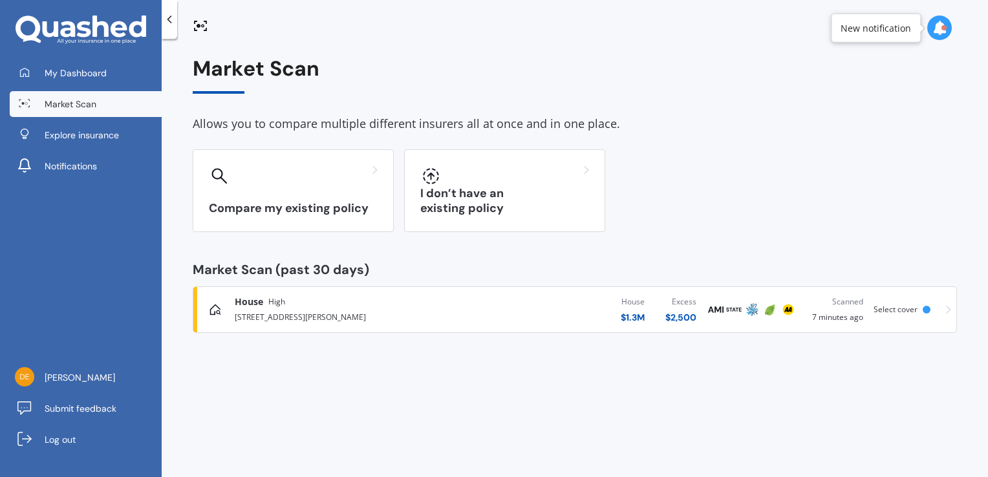
click at [887, 311] on span "Select cover" at bounding box center [895, 309] width 44 height 11
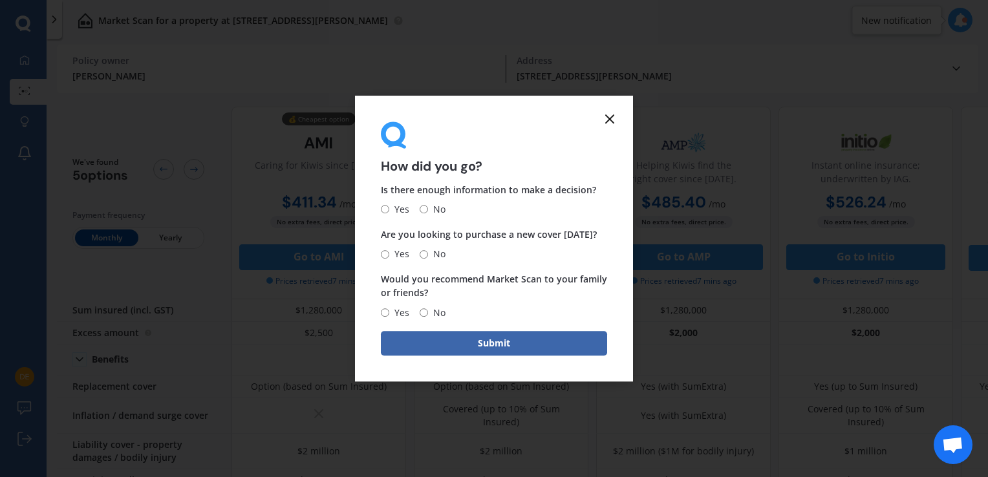
click at [611, 119] on icon at bounding box center [610, 119] width 16 height 16
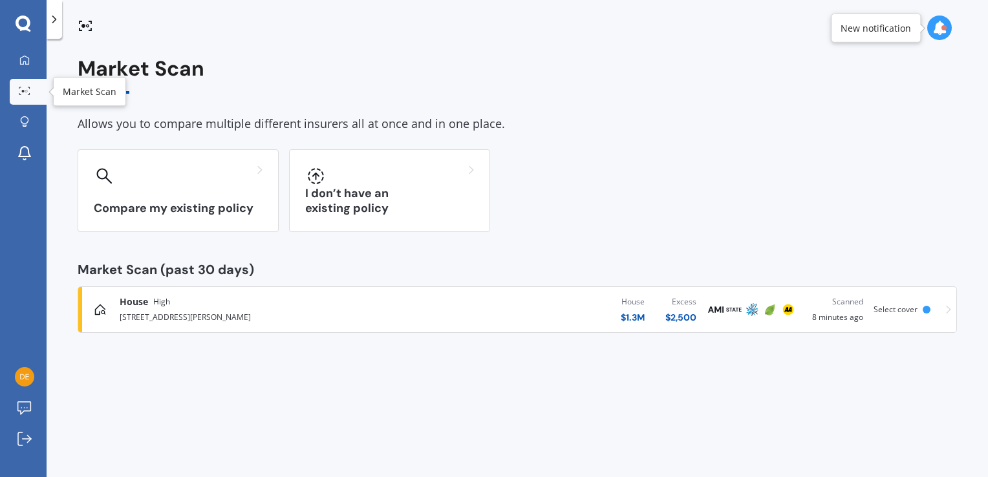
click at [24, 92] on icon at bounding box center [25, 91] width 12 height 8
click at [25, 89] on icon at bounding box center [25, 91] width 12 height 8
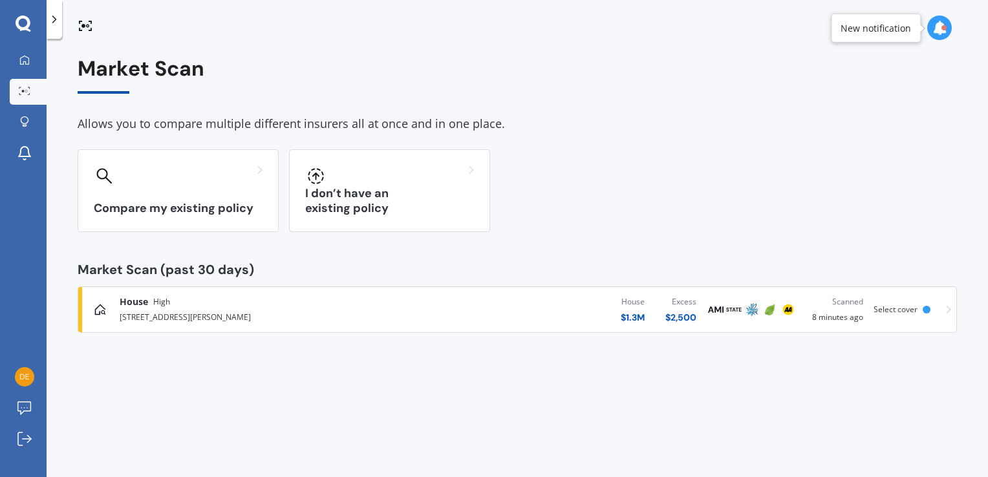
click at [25, 89] on icon at bounding box center [25, 91] width 12 height 8
click at [695, 104] on div "Market Scan Allows you to compare multiple different insurers all at once and i…" at bounding box center [517, 195] width 879 height 276
